Goal: Task Accomplishment & Management: Use online tool/utility

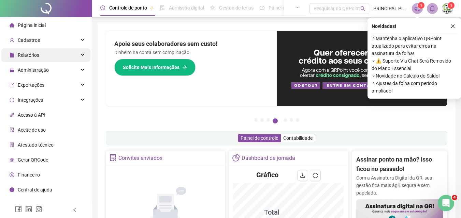
click at [26, 55] on span "Relatórios" at bounding box center [28, 54] width 21 height 5
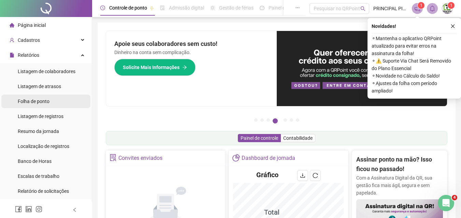
click at [17, 102] on li "Folha de ponto" at bounding box center [45, 102] width 89 height 14
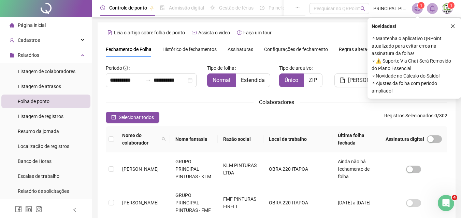
scroll to position [30, 0]
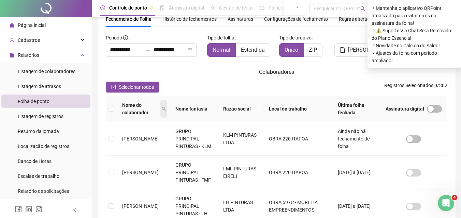
click at [166, 108] on icon "search" at bounding box center [164, 109] width 4 height 4
type input "*******"
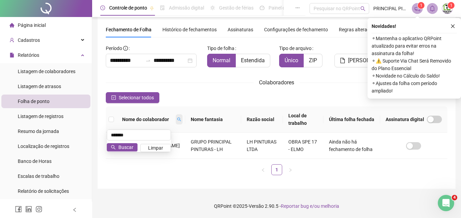
scroll to position [20, 0]
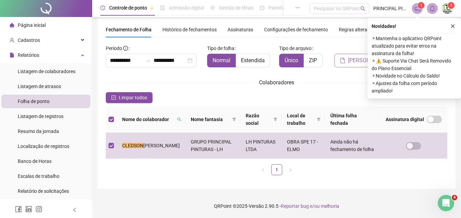
click at [355, 60] on span "[PERSON_NAME]" at bounding box center [368, 61] width 41 height 8
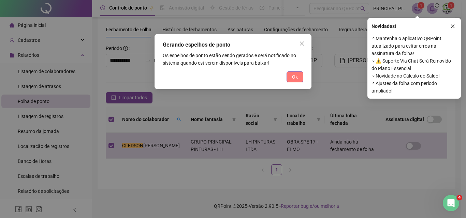
click at [290, 80] on button "Ok" at bounding box center [294, 77] width 17 height 11
